Goal: Task Accomplishment & Management: Use online tool/utility

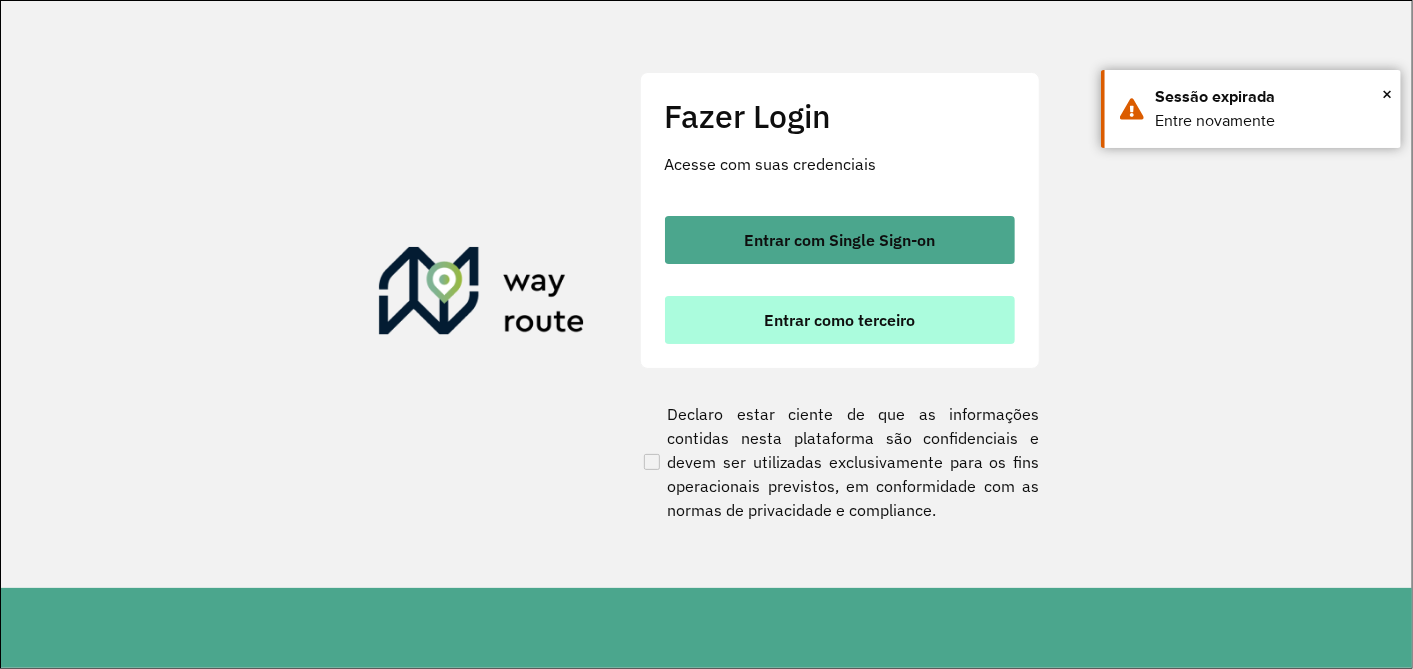
click at [853, 322] on span "Entrar como terceiro" at bounding box center [839, 320] width 151 height 16
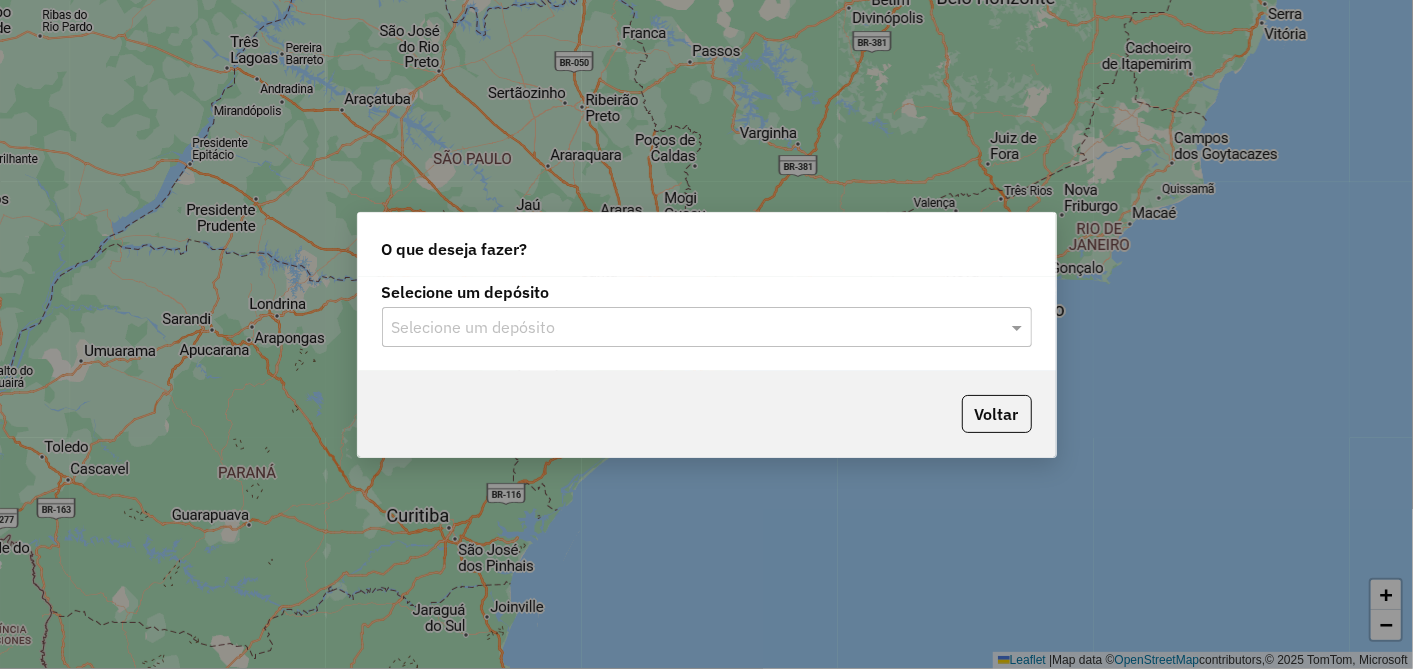
click at [566, 311] on div "Selecione um depósito" at bounding box center [707, 327] width 650 height 40
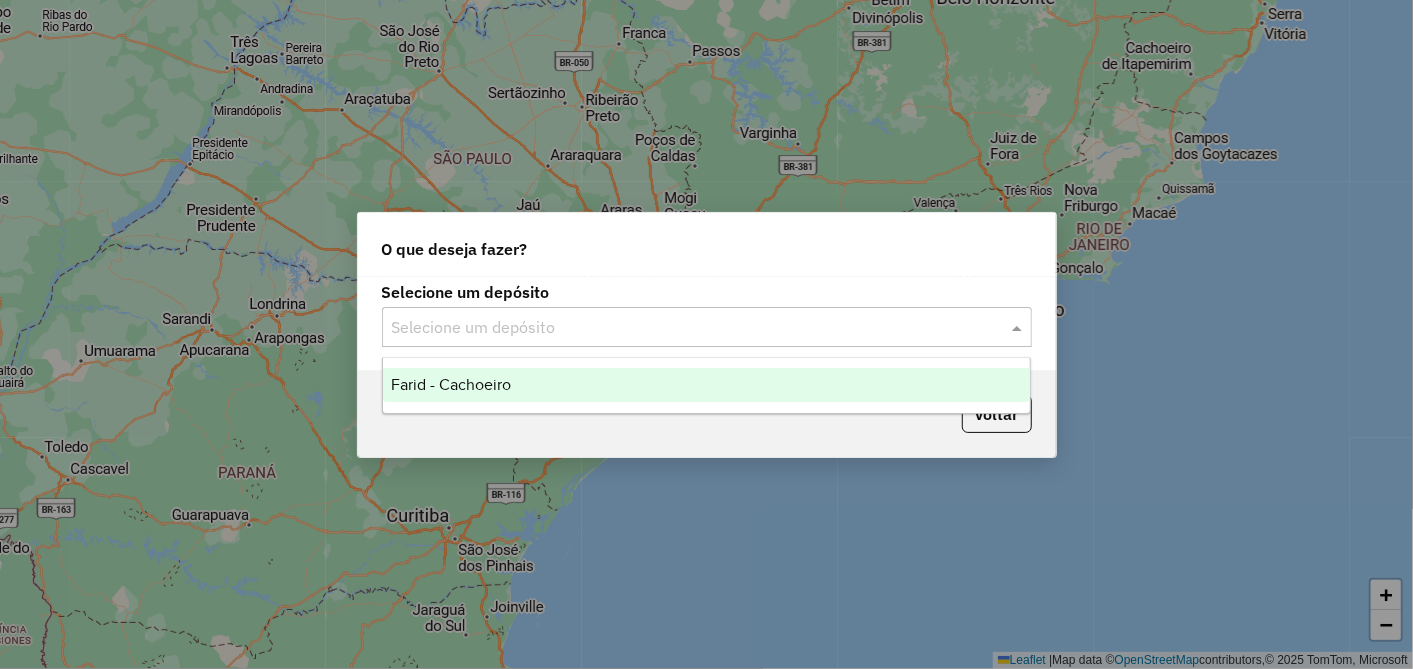
click at [561, 342] on div "Selecione um depósito" at bounding box center [707, 327] width 650 height 40
click at [522, 382] on div "Farid - Cachoeiro" at bounding box center [706, 385] width 647 height 34
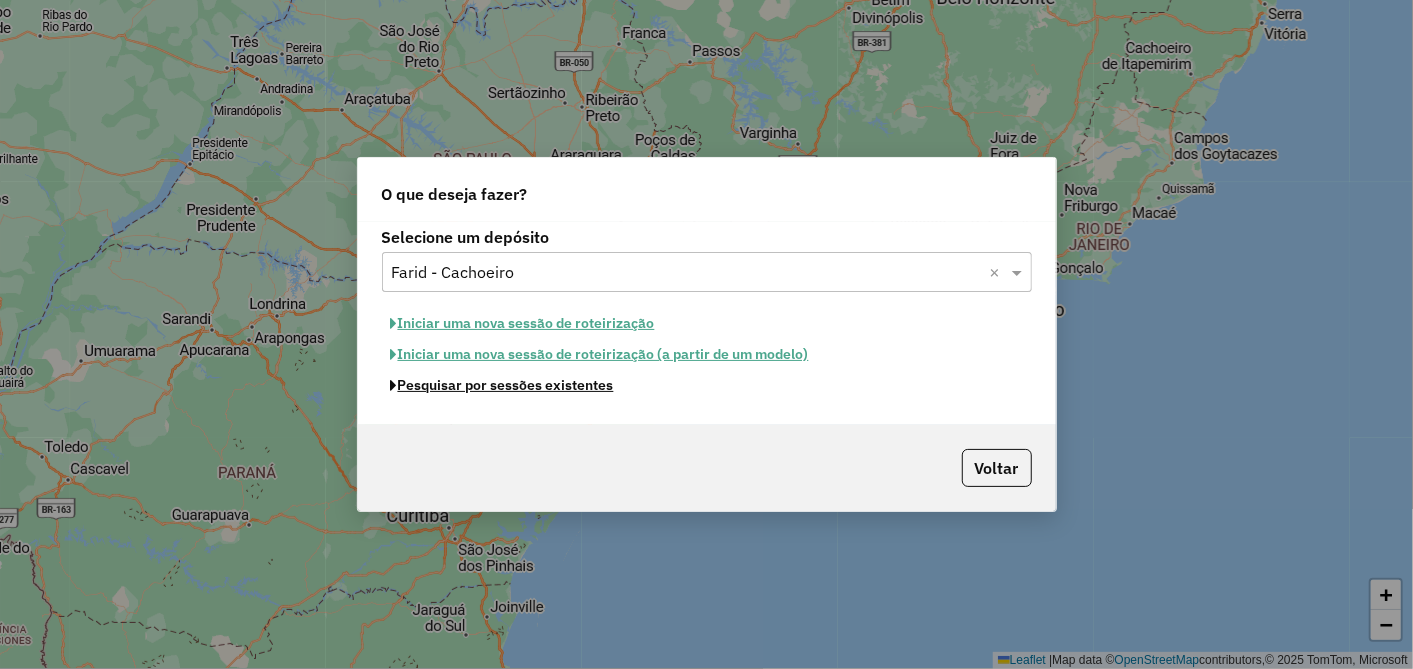
click at [503, 391] on button "Pesquisar por sessões existentes" at bounding box center [502, 385] width 241 height 31
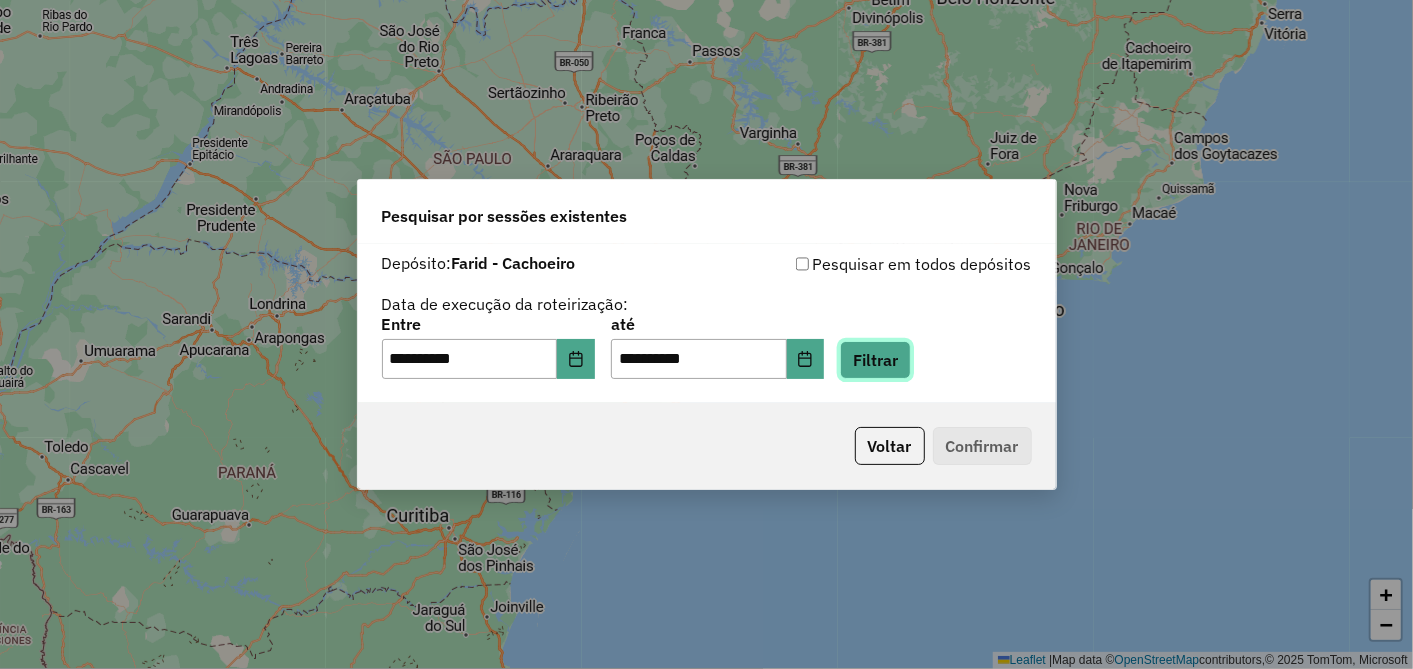
click at [894, 348] on button "Filtrar" at bounding box center [875, 360] width 71 height 38
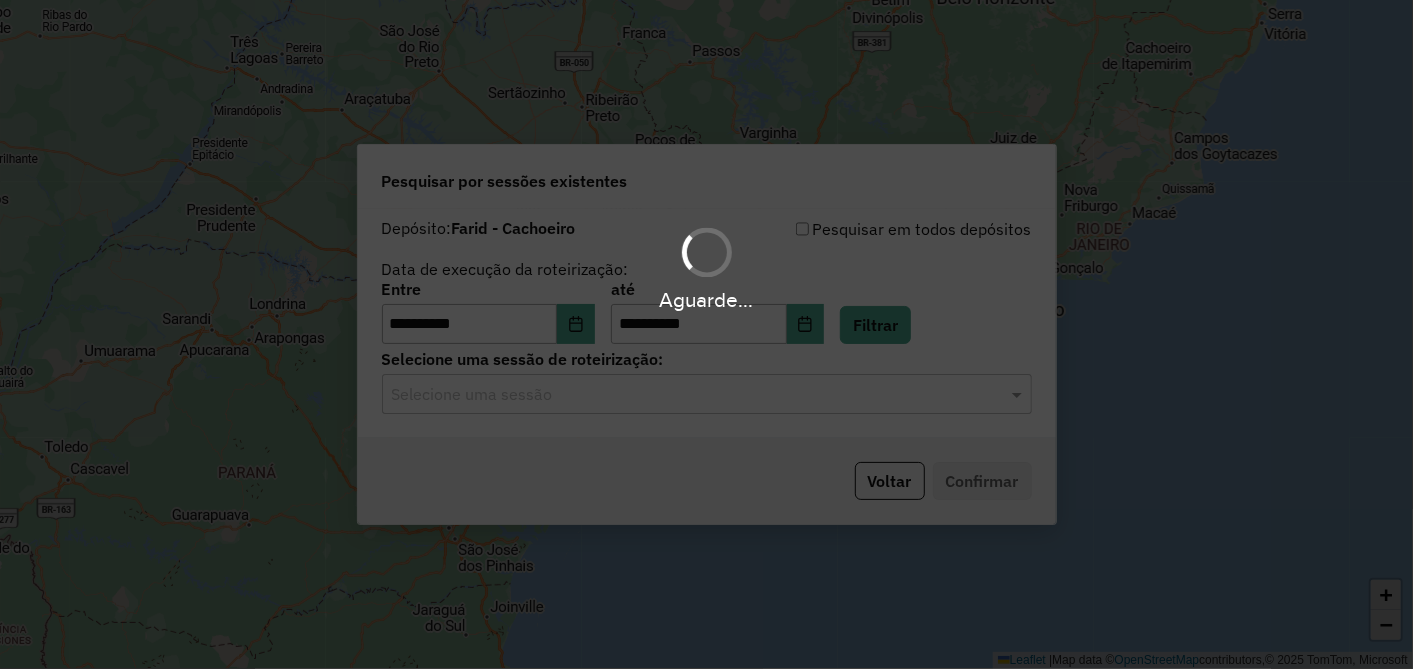
click at [614, 405] on div "Aguarde..." at bounding box center [706, 334] width 1413 height 669
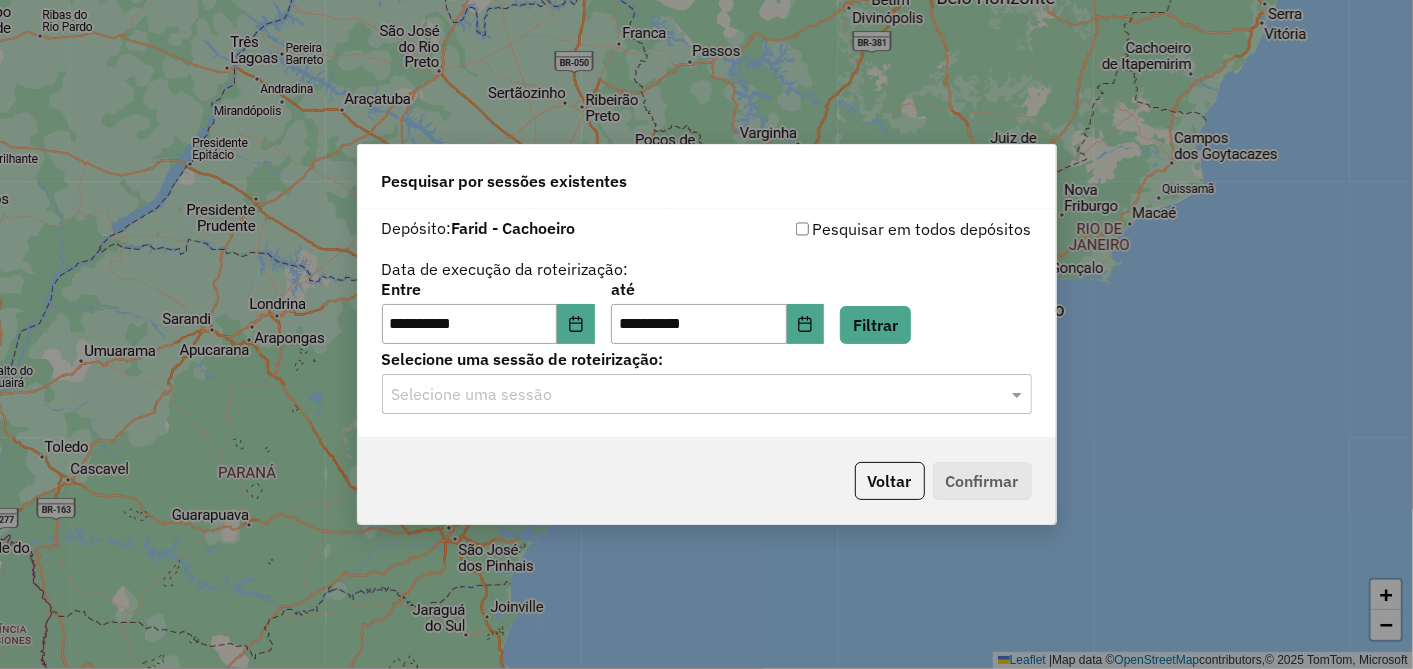
click at [614, 405] on div "Selecione uma sessão" at bounding box center [707, 394] width 650 height 40
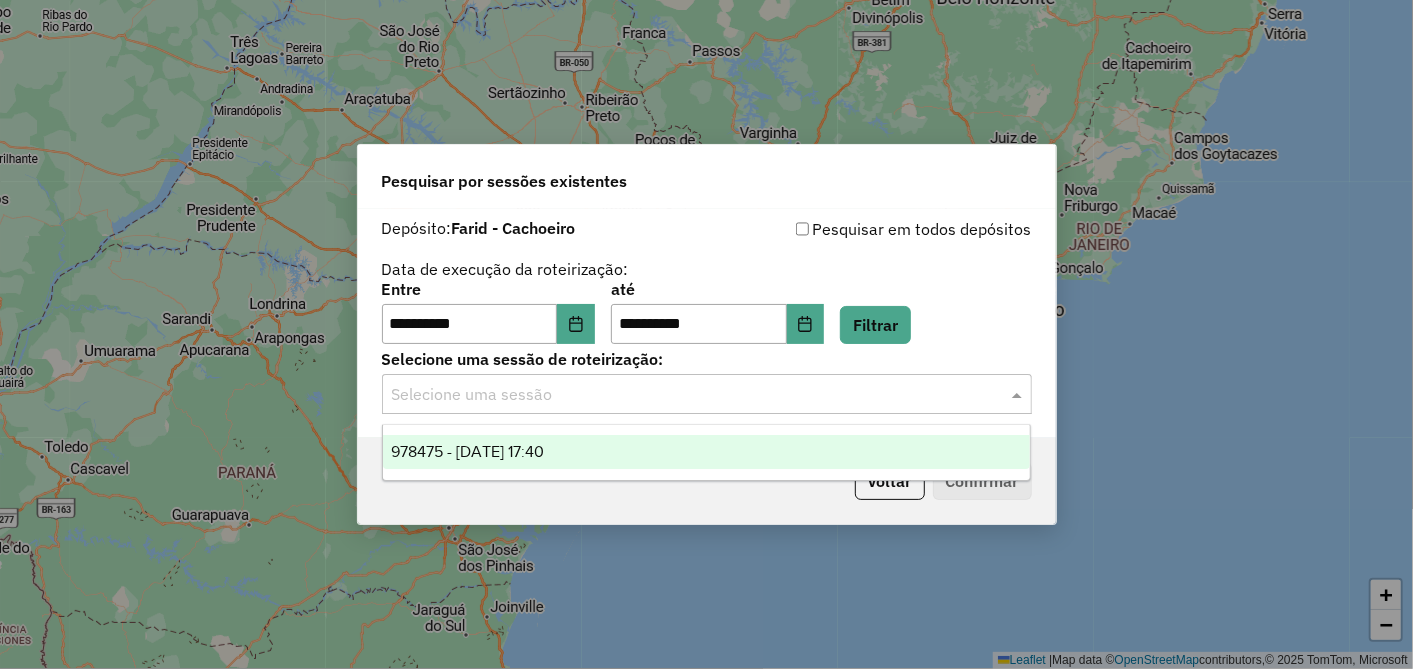
click at [587, 448] on div "978475 - 13/08/2025 17:40" at bounding box center [706, 452] width 647 height 34
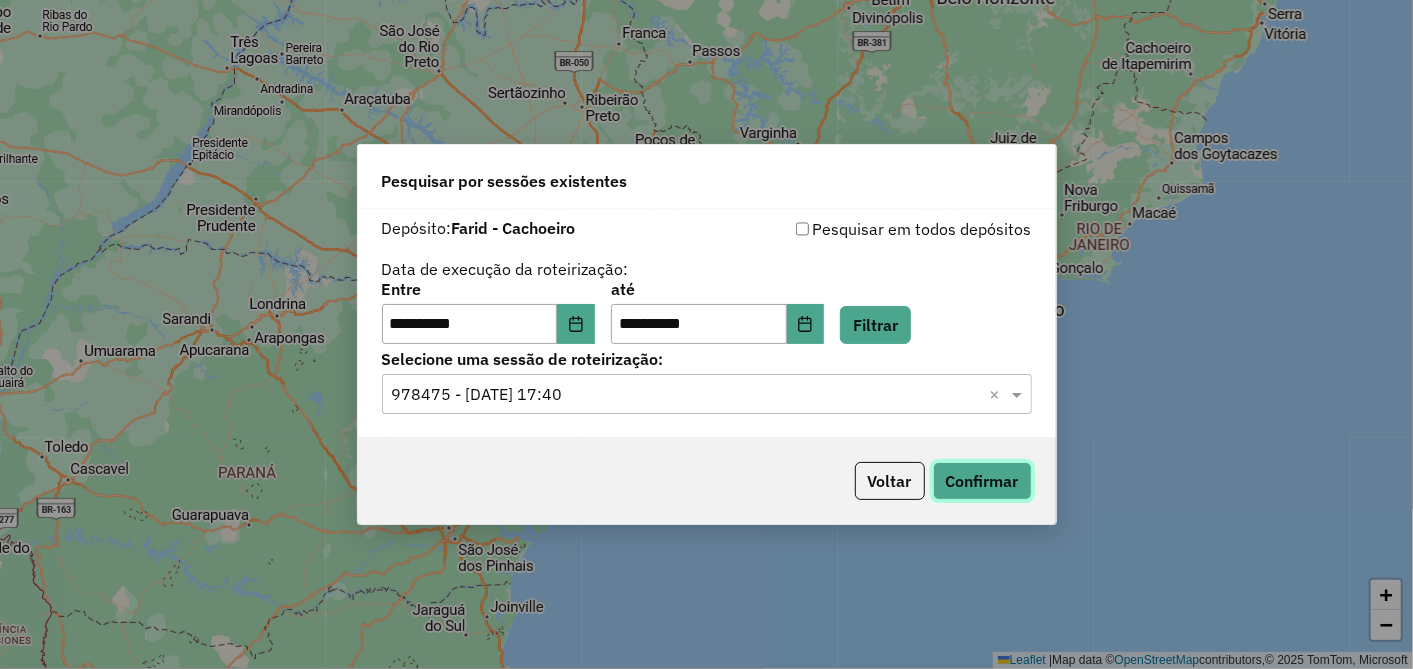
click at [945, 466] on button "Confirmar" at bounding box center [982, 481] width 99 height 38
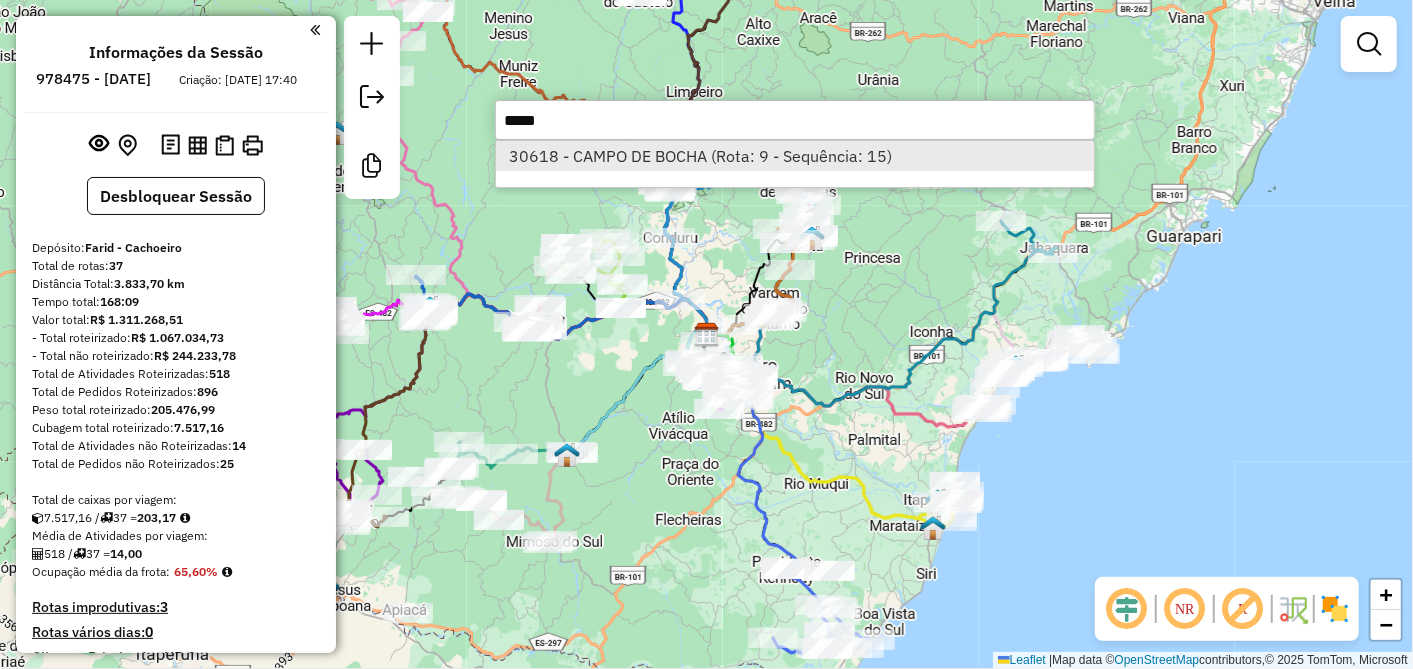
type input "*****"
click at [763, 164] on li "30618 - CAMPO DE BOCHA (Rota: 9 - Sequência: 15)" at bounding box center [795, 156] width 598 height 30
select select "**********"
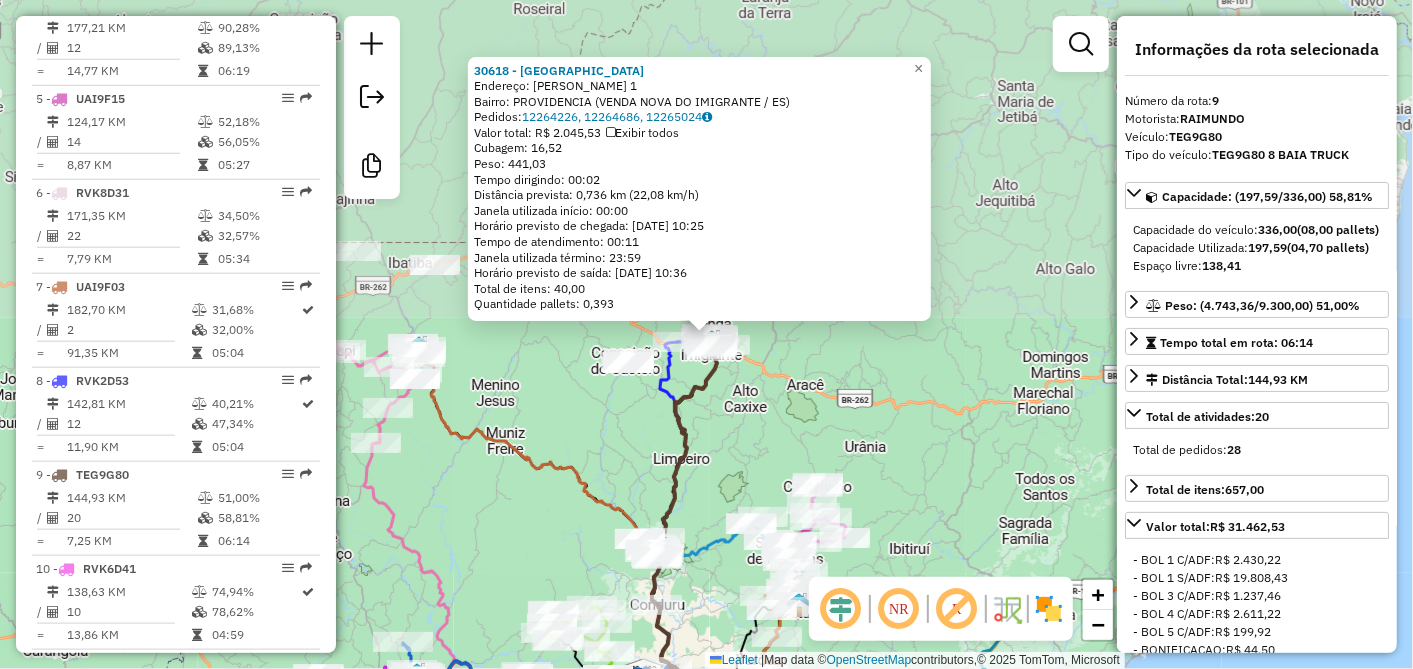
scroll to position [1536, 0]
